Goal: Find contact information: Find contact information

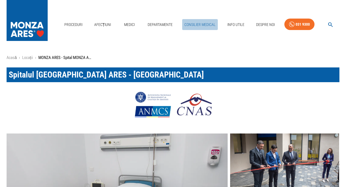
click at [194, 25] on link "Consilier Medical" at bounding box center [200, 24] width 36 height 11
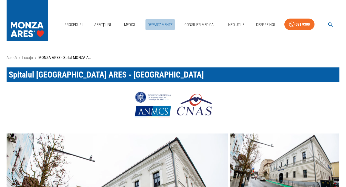
click at [160, 25] on link "Departamente" at bounding box center [159, 24] width 29 height 11
